Goal: Information Seeking & Learning: Learn about a topic

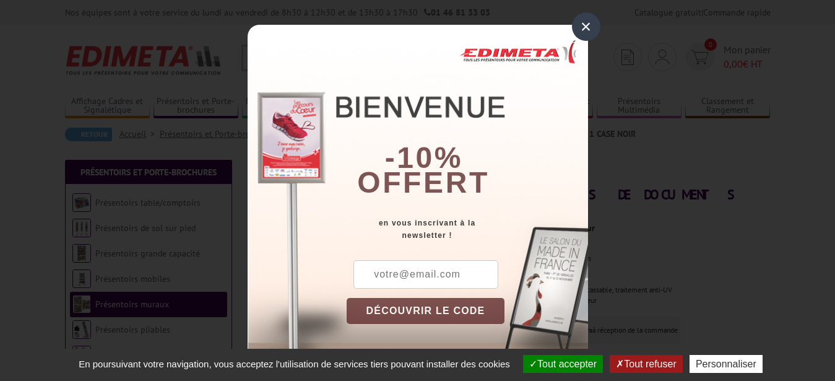
click at [581, 27] on div "×" at bounding box center [586, 26] width 28 height 28
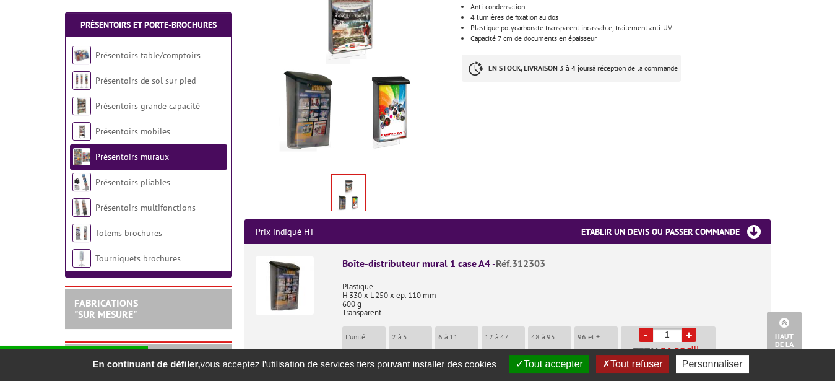
scroll to position [126, 0]
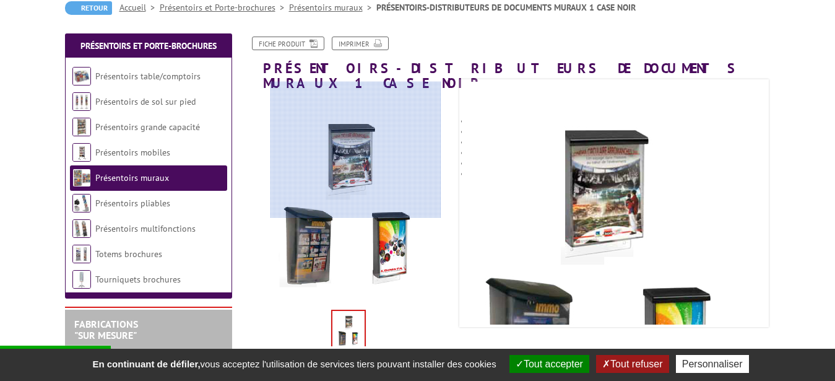
click at [356, 142] on div at bounding box center [356, 150] width 171 height 136
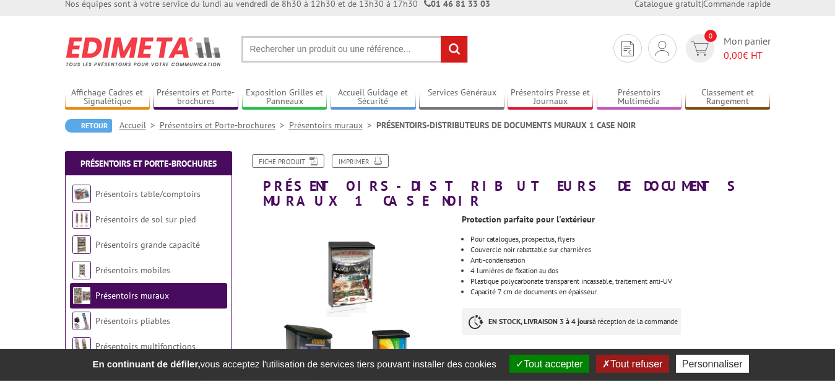
scroll to position [0, 0]
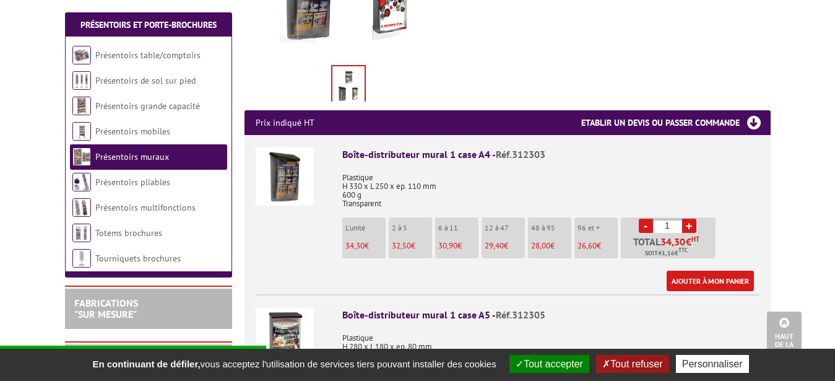
scroll to position [379, 0]
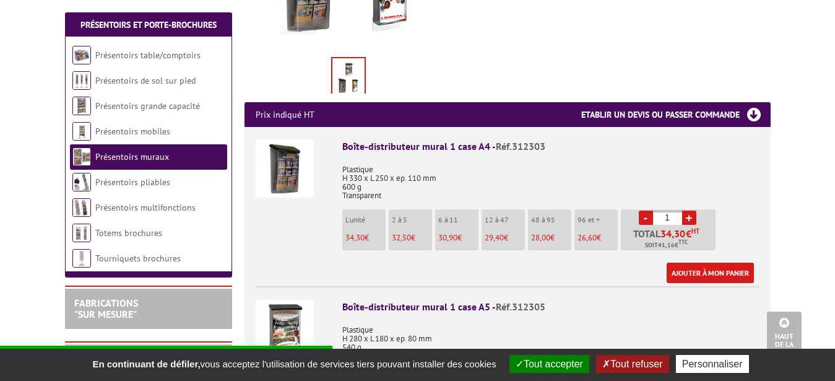
click at [287, 152] on img at bounding box center [285, 168] width 58 height 58
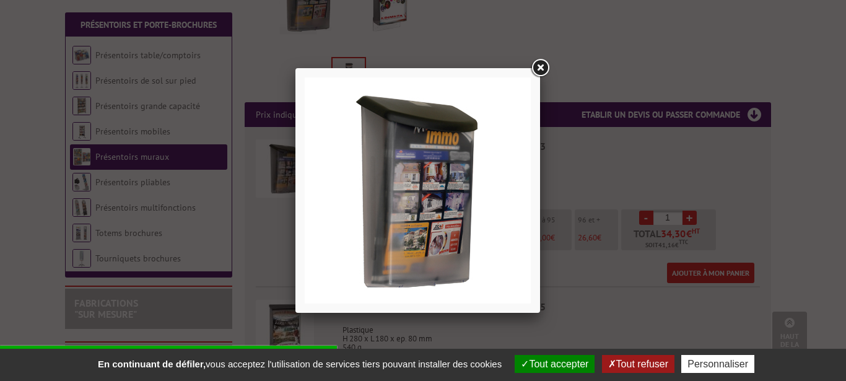
click at [542, 66] on link at bounding box center [540, 68] width 22 height 22
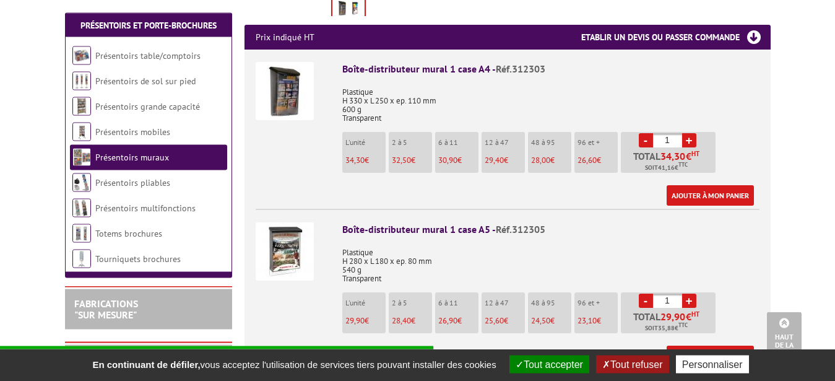
scroll to position [505, 0]
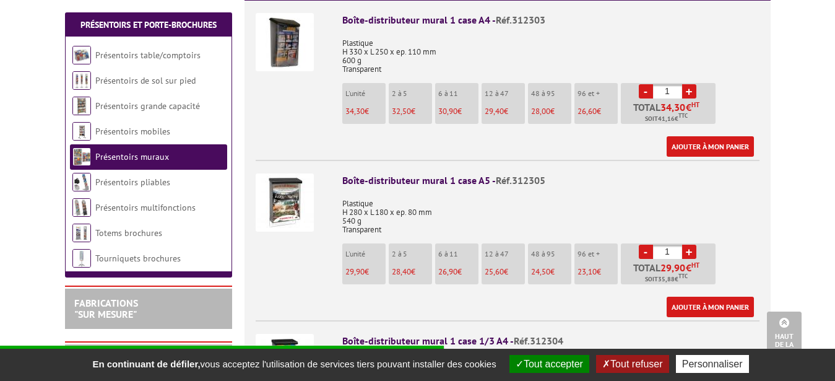
click at [282, 173] on img at bounding box center [285, 202] width 58 height 58
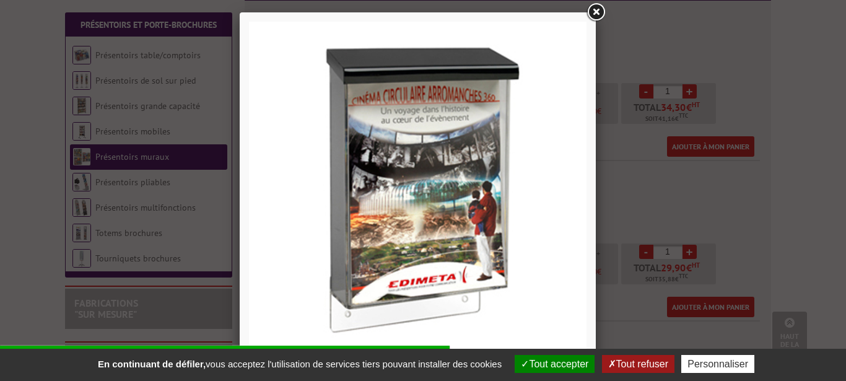
click at [596, 10] on link at bounding box center [596, 12] width 22 height 22
